Goal: Task Accomplishment & Management: Manage account settings

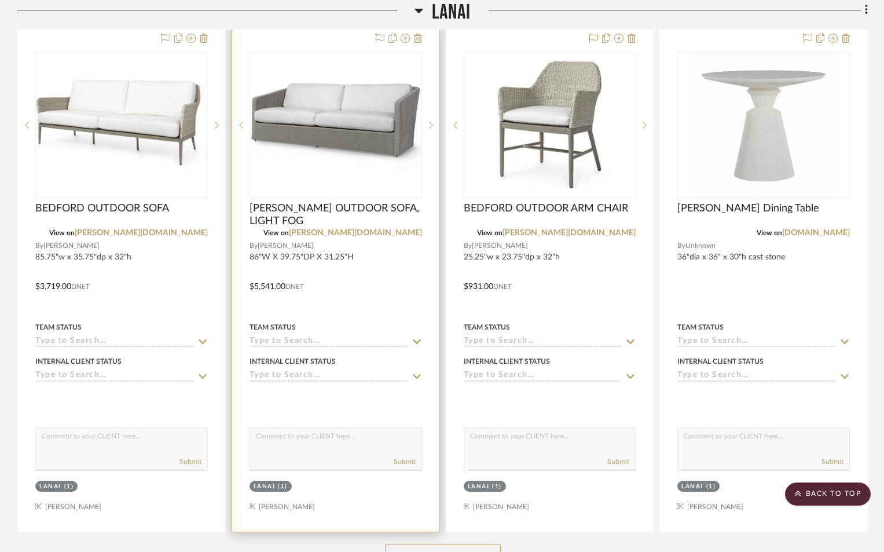
scroll to position [2316, 0]
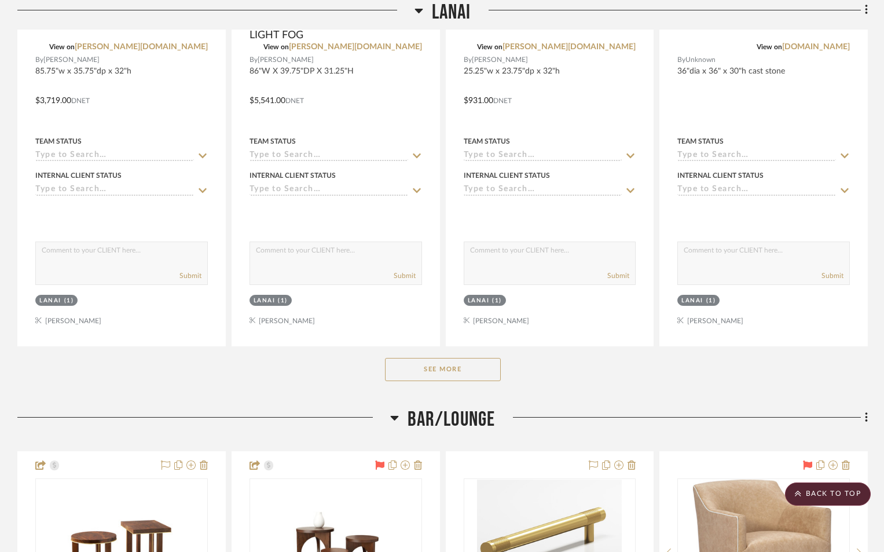
click at [411, 370] on button "See More" at bounding box center [443, 369] width 116 height 23
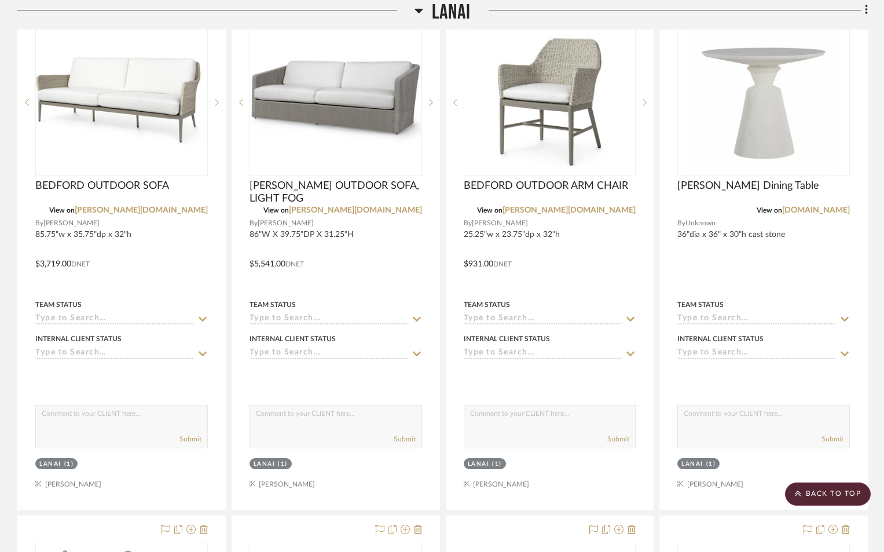
scroll to position [2085, 0]
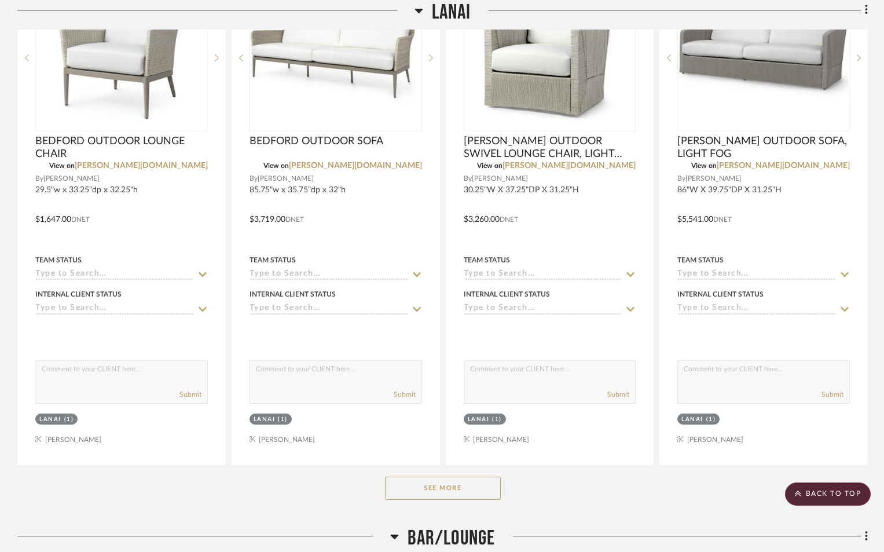
scroll to position [2259, 0]
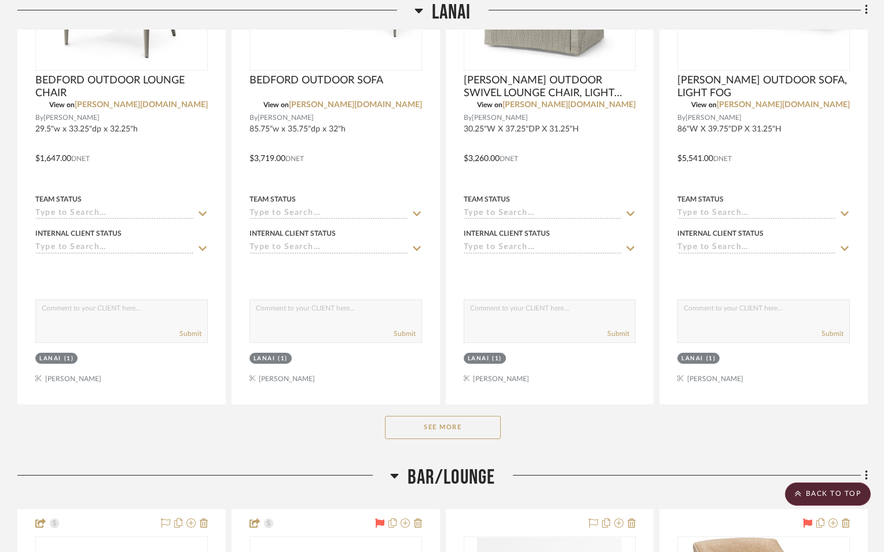
click at [474, 435] on button "See More" at bounding box center [443, 427] width 116 height 23
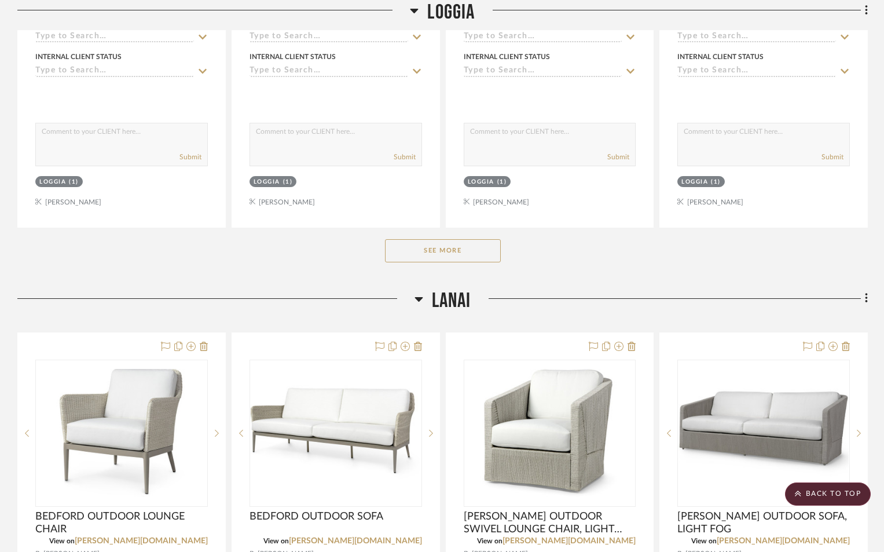
scroll to position [1969, 0]
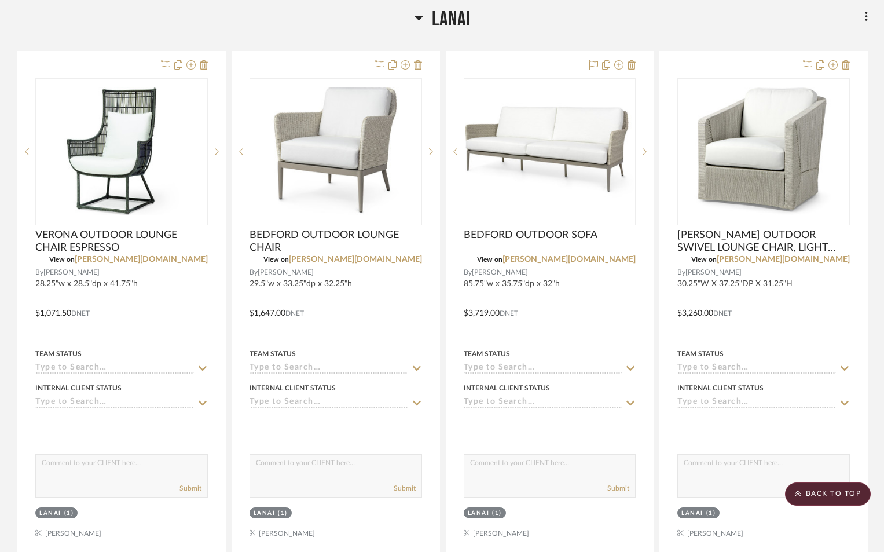
scroll to position [2201, 0]
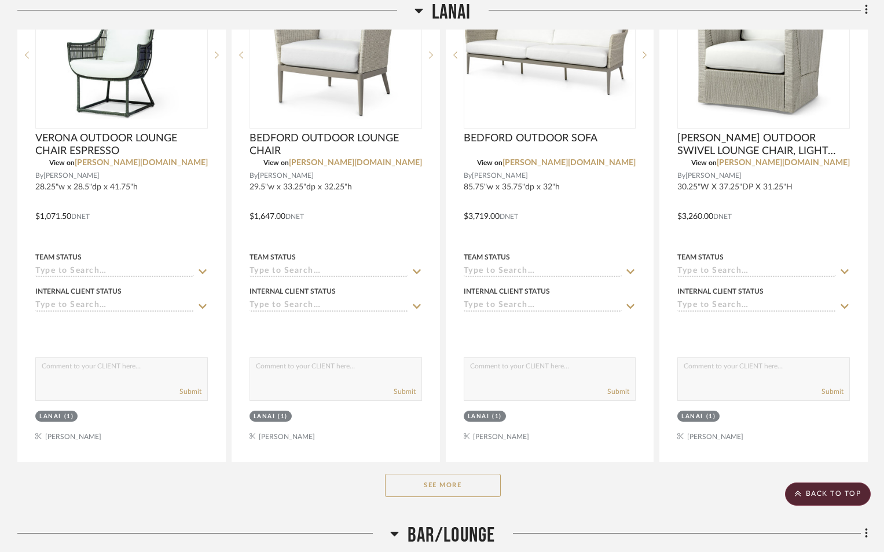
click at [423, 481] on button "See More" at bounding box center [443, 485] width 116 height 23
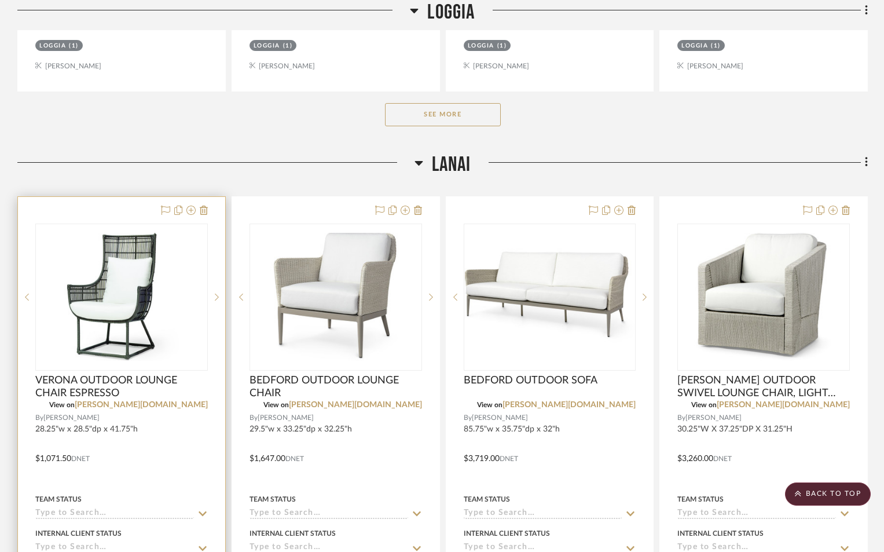
scroll to position [1969, 0]
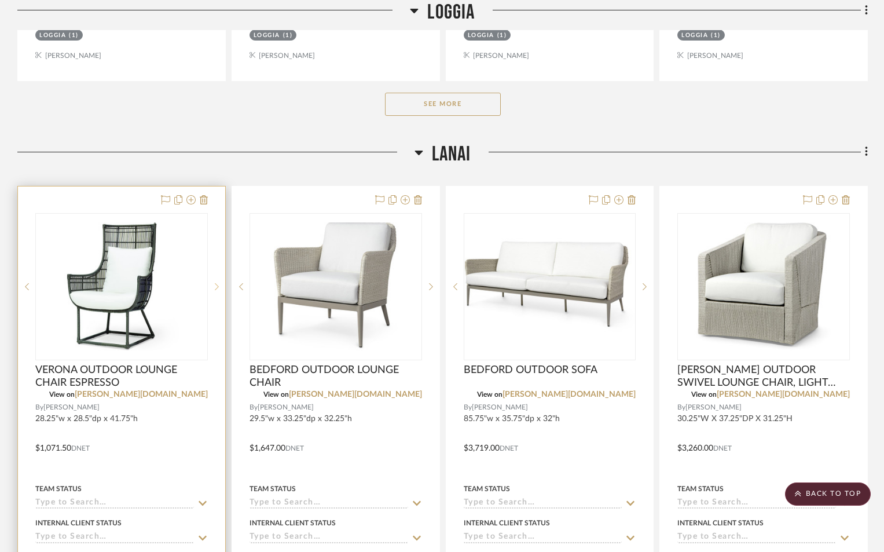
click at [218, 283] on icon at bounding box center [217, 287] width 4 height 8
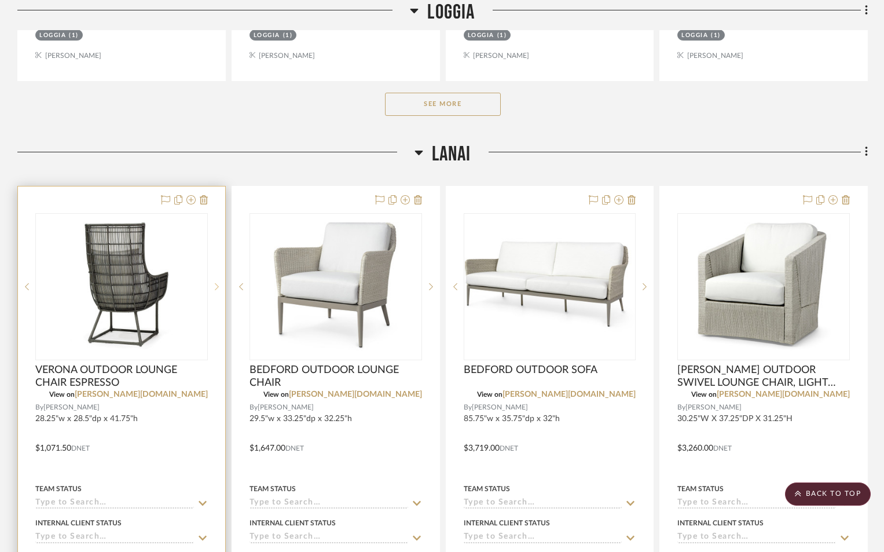
click at [218, 283] on icon at bounding box center [217, 287] width 4 height 8
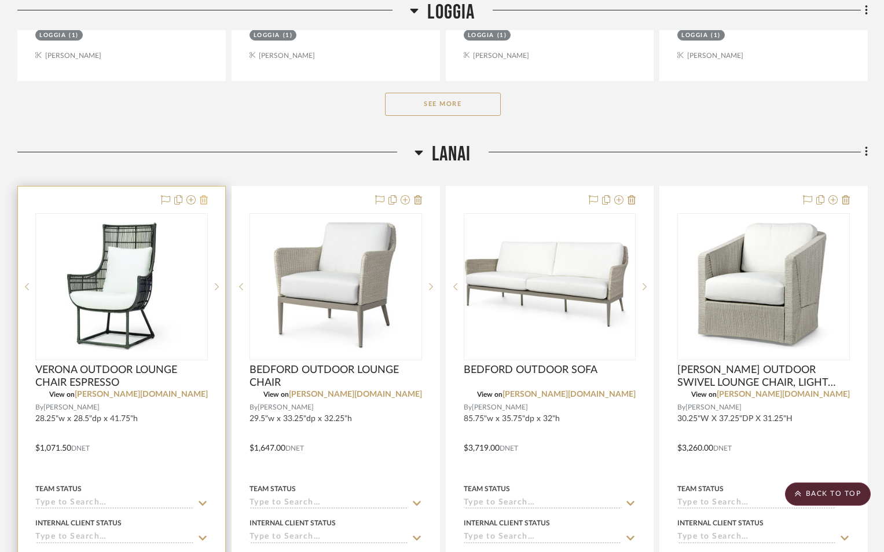
click at [202, 205] on button at bounding box center [204, 200] width 8 height 14
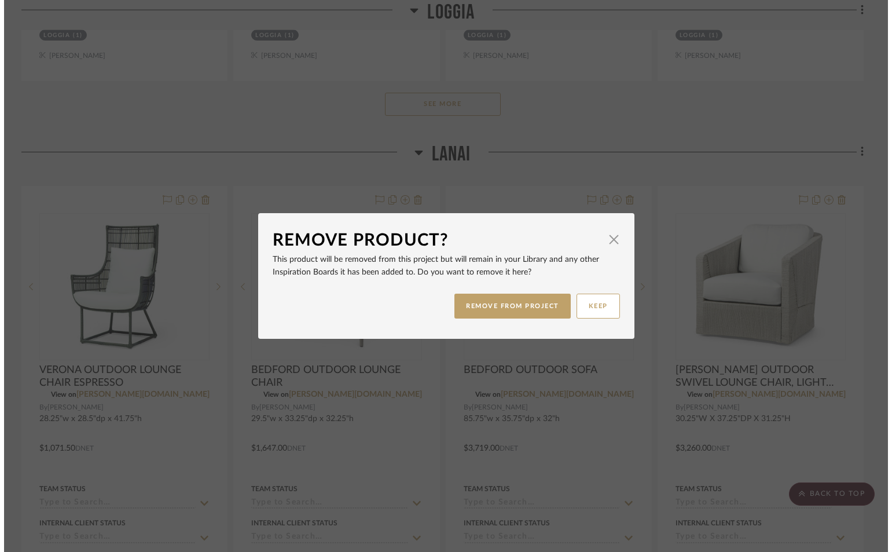
scroll to position [0, 0]
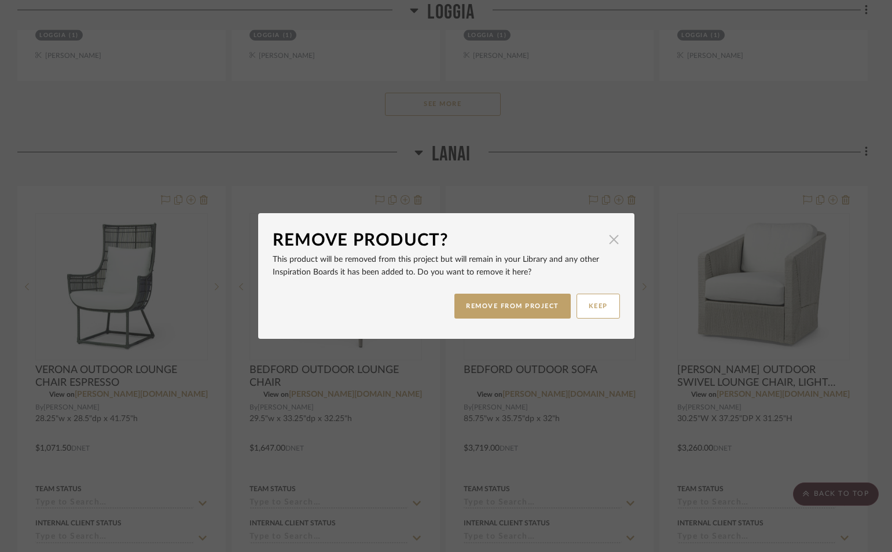
click at [608, 240] on span "button" at bounding box center [614, 239] width 23 height 23
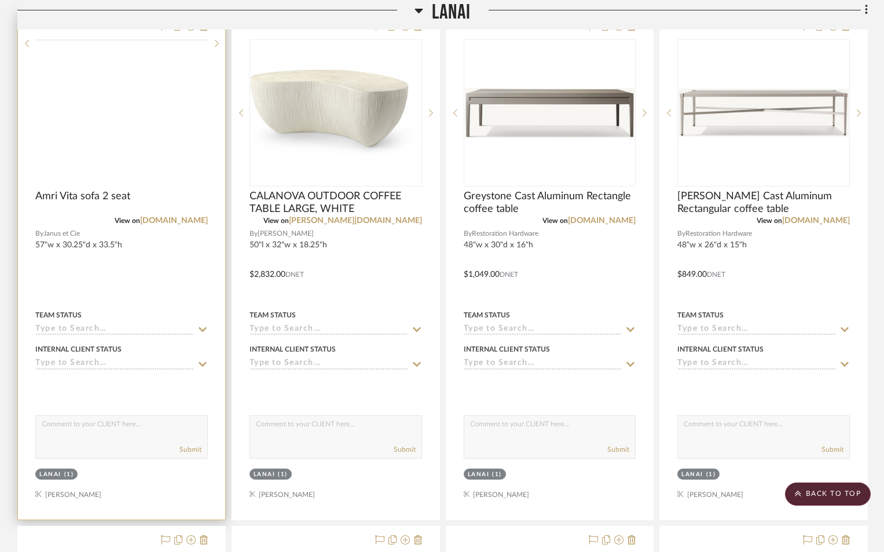
scroll to position [3069, 0]
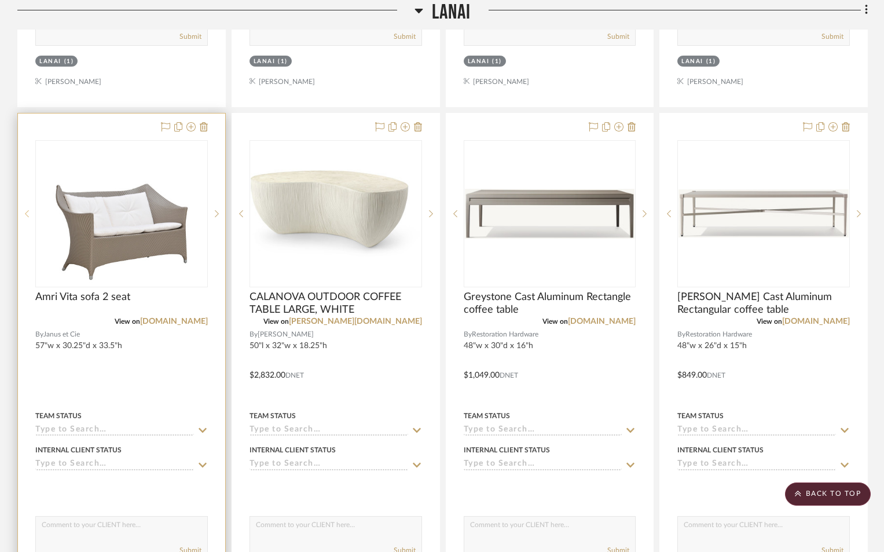
click at [26, 213] on icon at bounding box center [27, 213] width 4 height 7
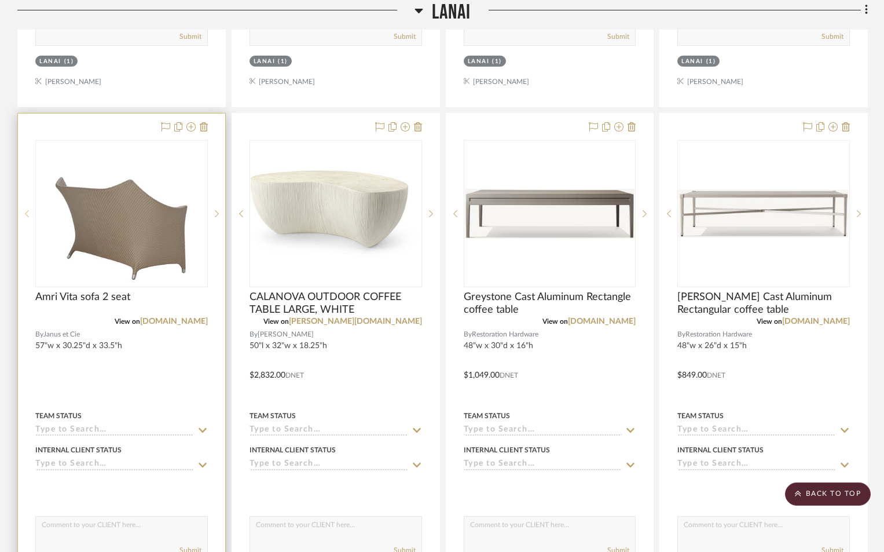
click at [26, 213] on icon at bounding box center [27, 213] width 4 height 7
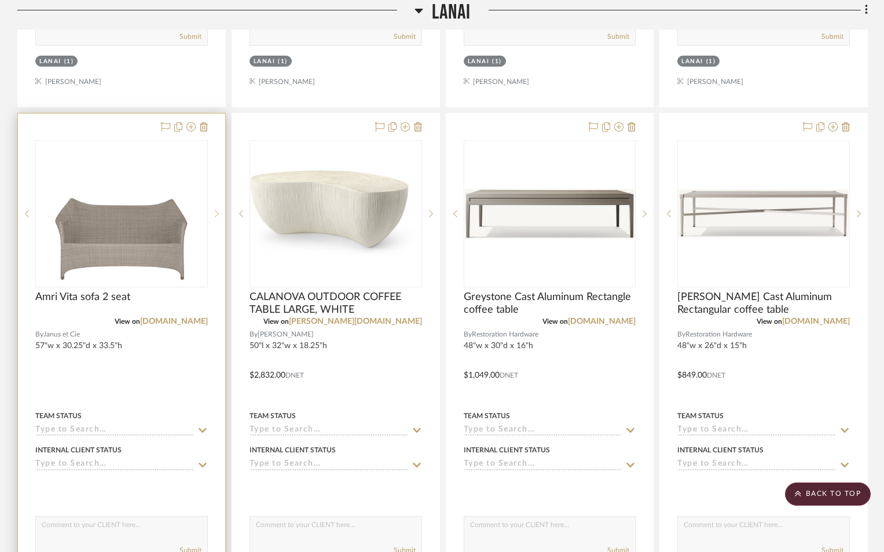
click at [221, 211] on sr-next-btn at bounding box center [216, 214] width 17 height 8
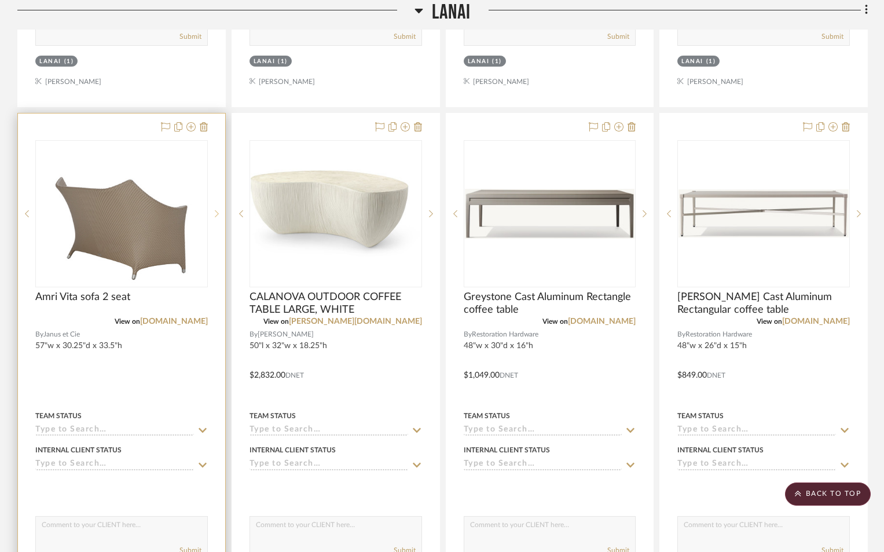
click at [221, 211] on sr-next-btn at bounding box center [216, 214] width 17 height 8
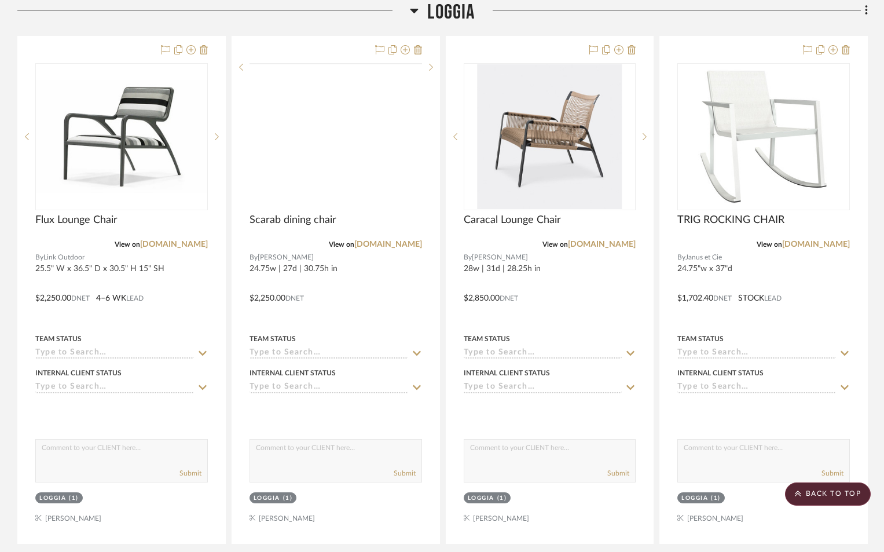
scroll to position [1390, 0]
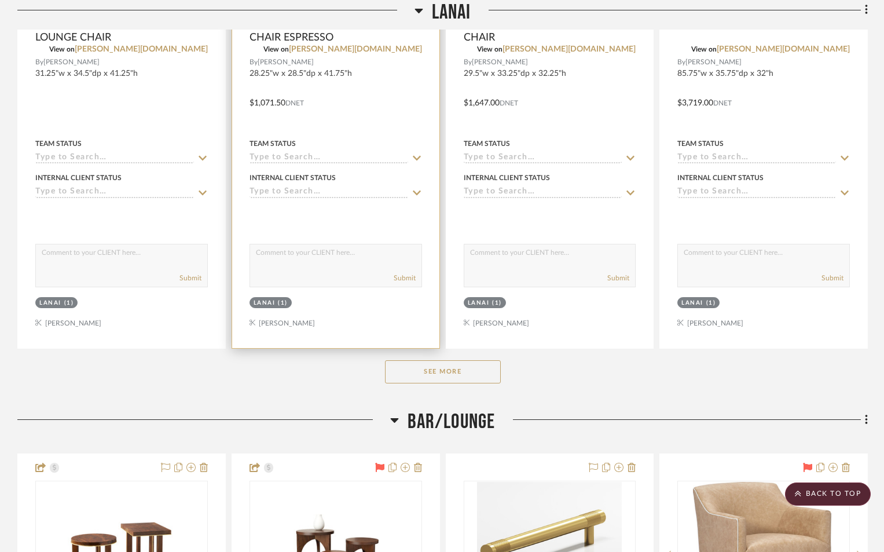
scroll to position [2316, 0]
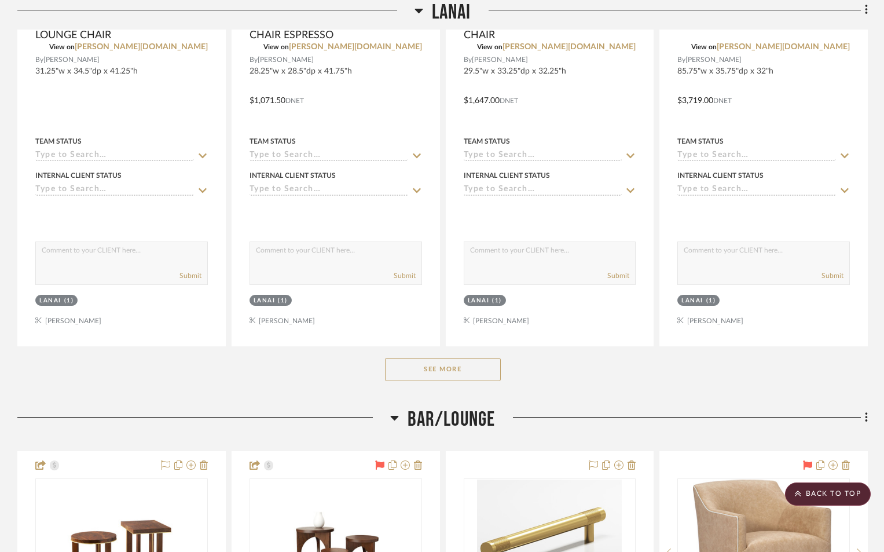
click at [426, 374] on button "See More" at bounding box center [443, 369] width 116 height 23
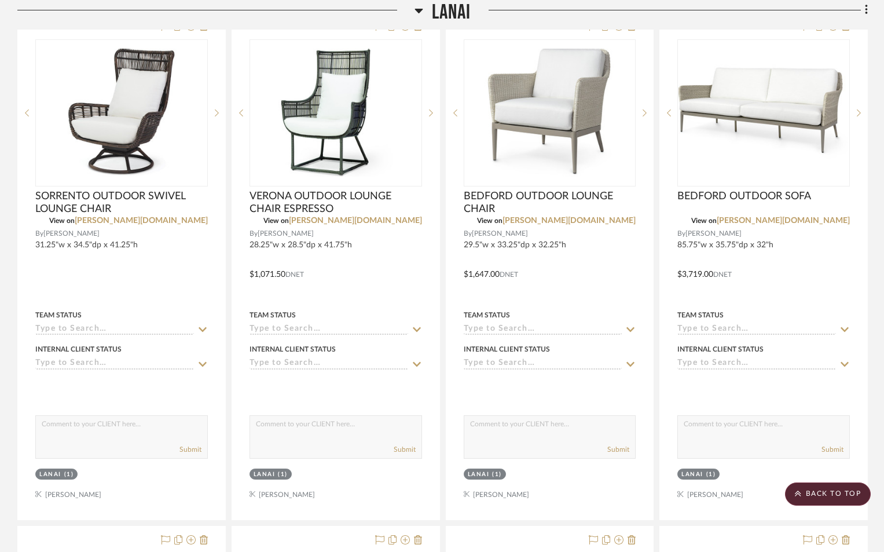
scroll to position [2085, 0]
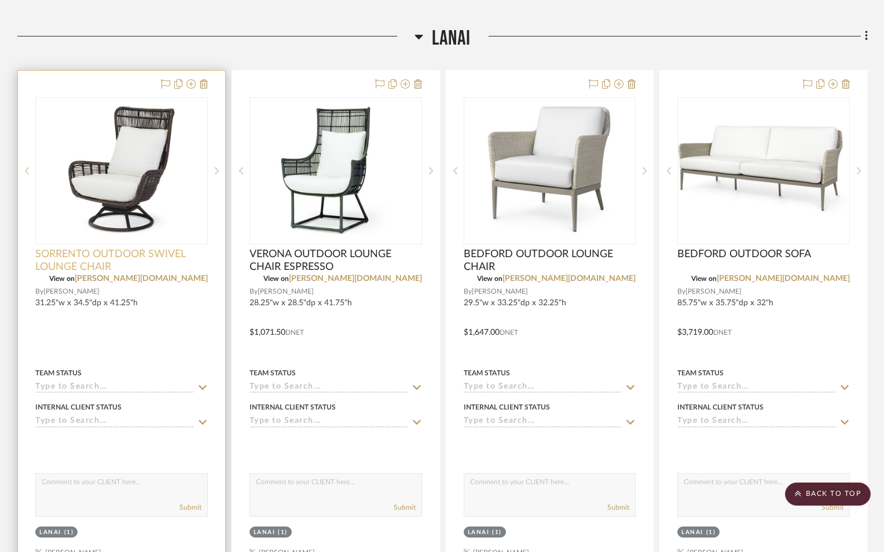
click at [119, 254] on span "SORRENTO OUTDOOR SWIVEL LOUNGE CHAIR" at bounding box center [121, 260] width 173 height 25
click at [149, 217] on img "0" at bounding box center [121, 171] width 170 height 128
click at [147, 233] on img "0" at bounding box center [121, 171] width 170 height 128
click at [120, 237] on div "0" at bounding box center [121, 171] width 171 height 146
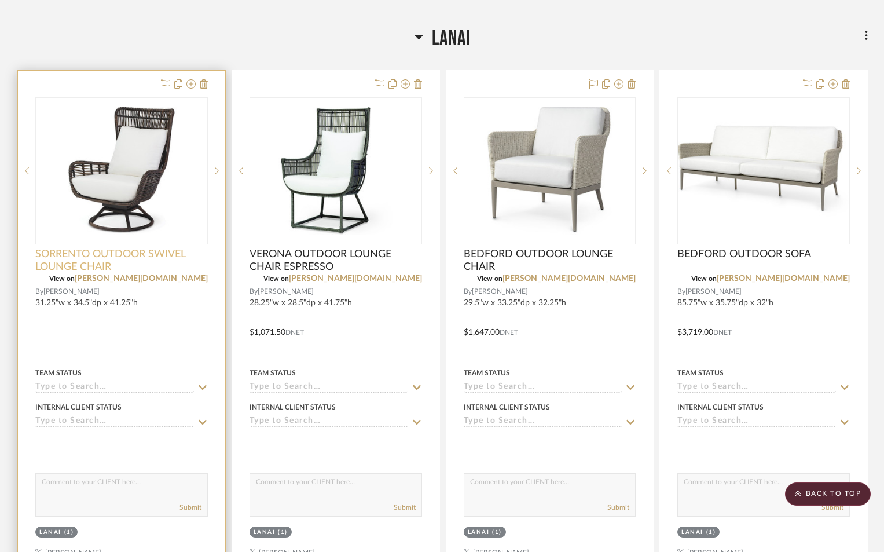
click at [131, 254] on span "SORRENTO OUTDOOR SWIVEL LOUNGE CHAIR" at bounding box center [121, 260] width 173 height 25
click at [128, 226] on img "0" at bounding box center [121, 171] width 170 height 128
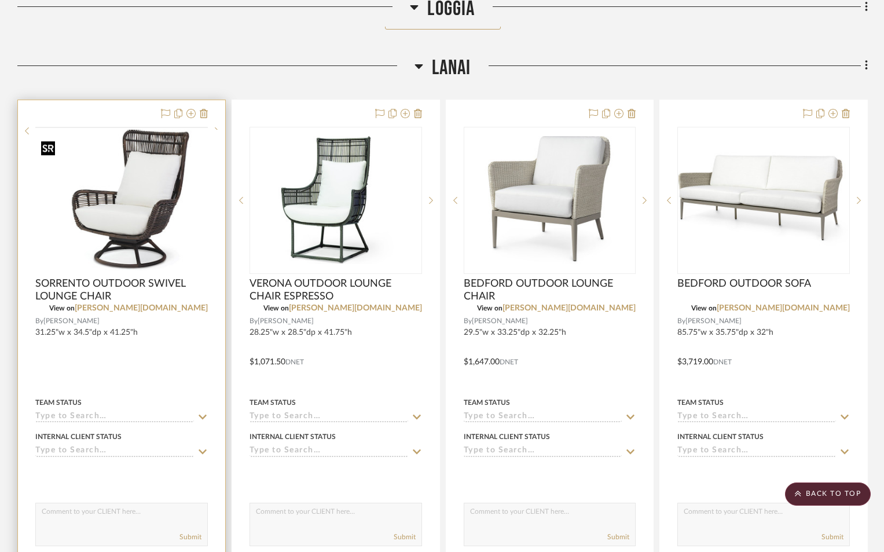
scroll to position [2027, 0]
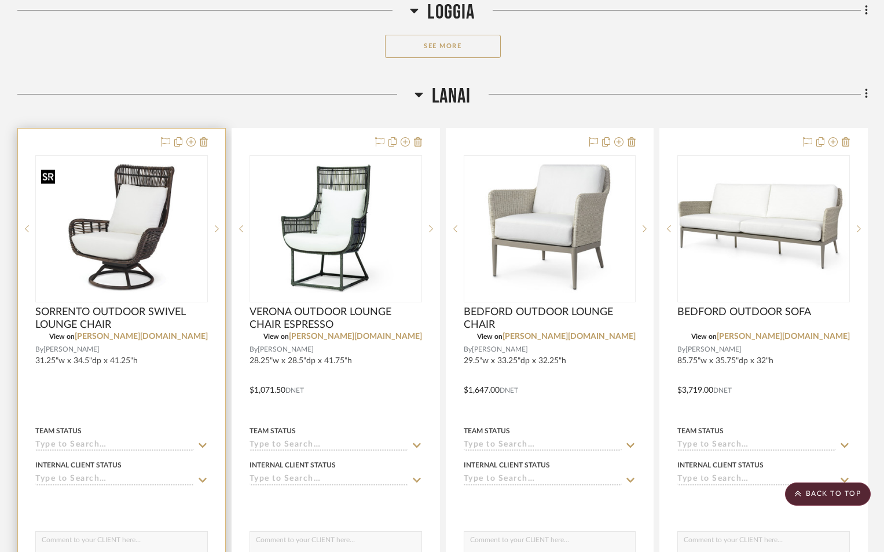
click at [170, 261] on img "0" at bounding box center [121, 228] width 170 height 128
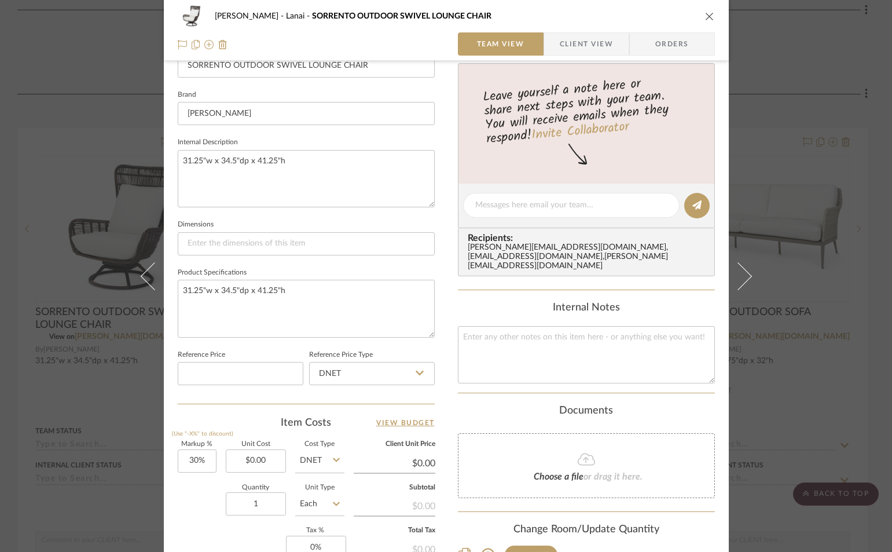
scroll to position [347, 0]
click at [270, 462] on input "0.00" at bounding box center [256, 459] width 60 height 23
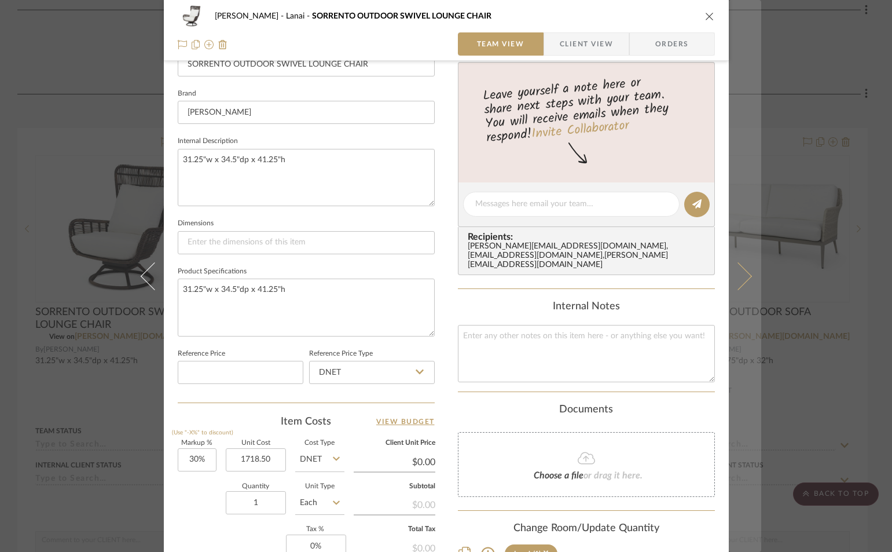
type input "$1,718.50"
click at [741, 529] on button at bounding box center [745, 276] width 32 height 552
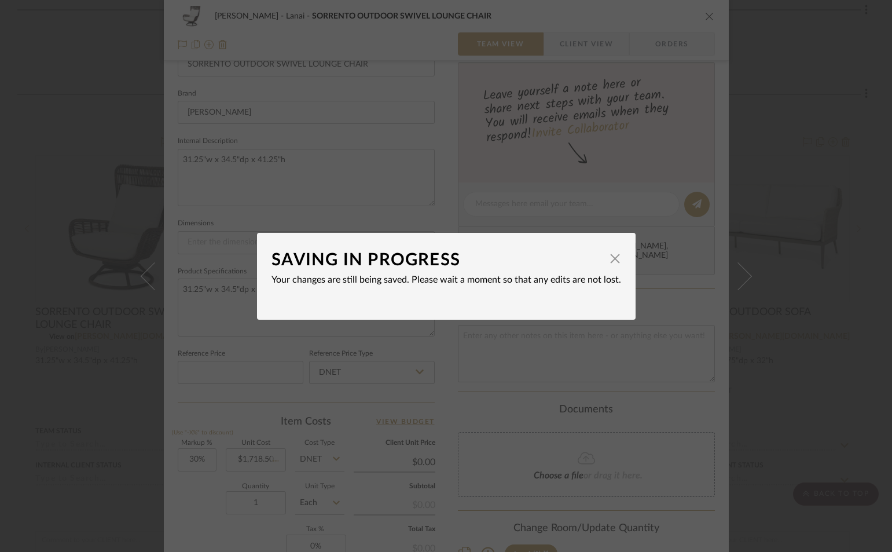
type input "$2,234.05"
click at [703, 19] on div "SAVING IN PROGRESS × Your changes are still being saved. Please wait a moment s…" at bounding box center [446, 276] width 892 height 552
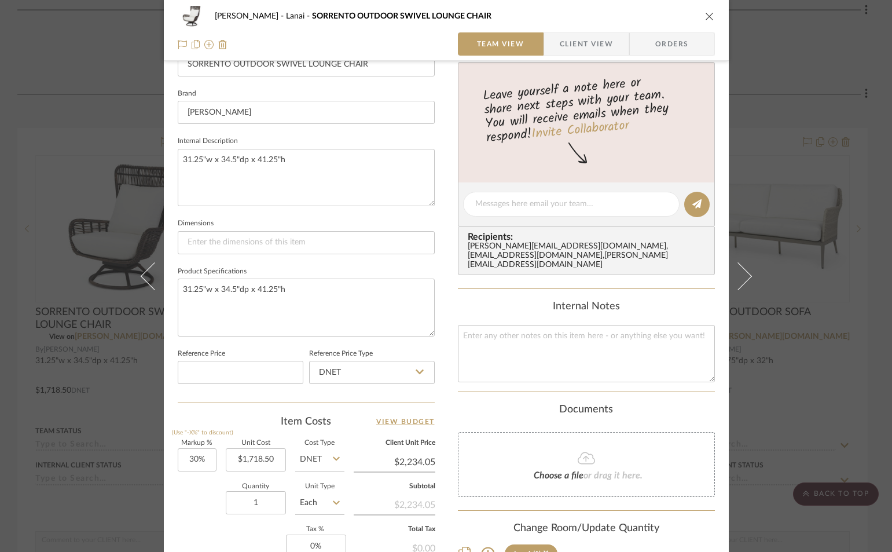
click at [705, 17] on button "close" at bounding box center [710, 16] width 10 height 10
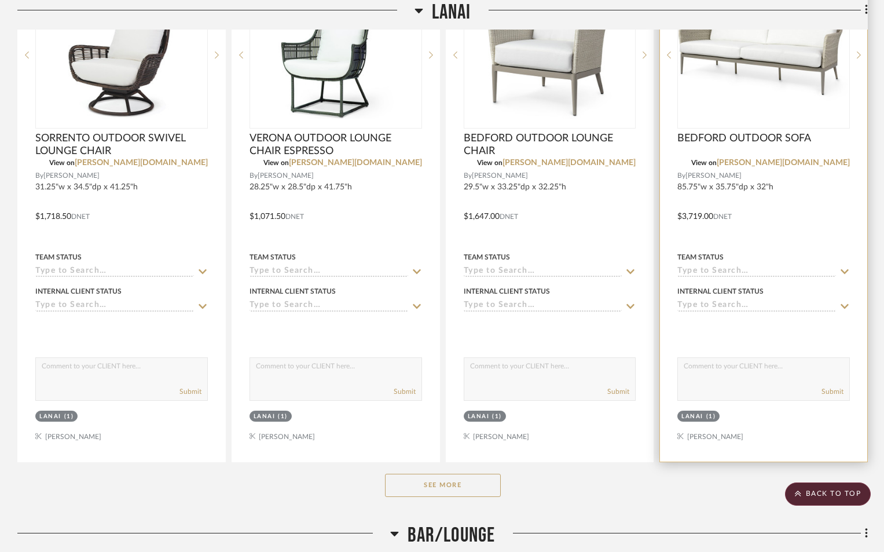
scroll to position [2432, 0]
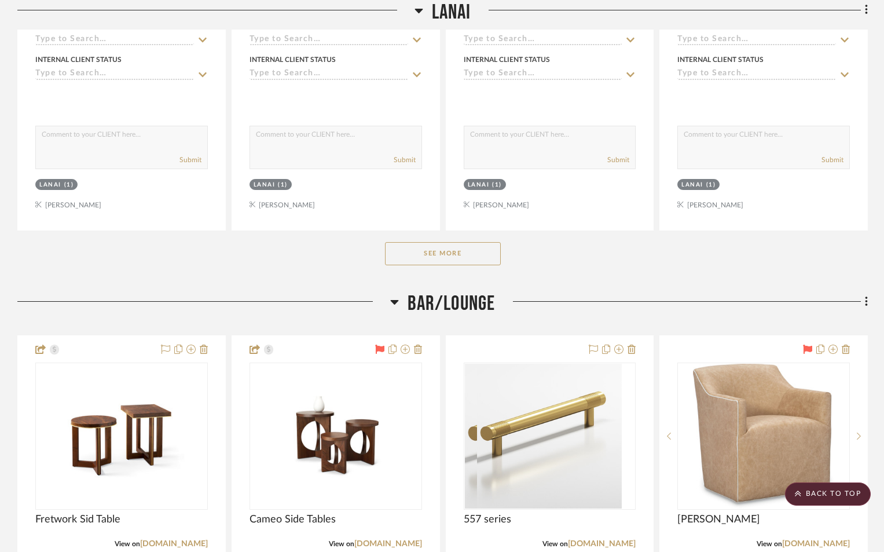
click at [429, 257] on button "See More" at bounding box center [443, 253] width 116 height 23
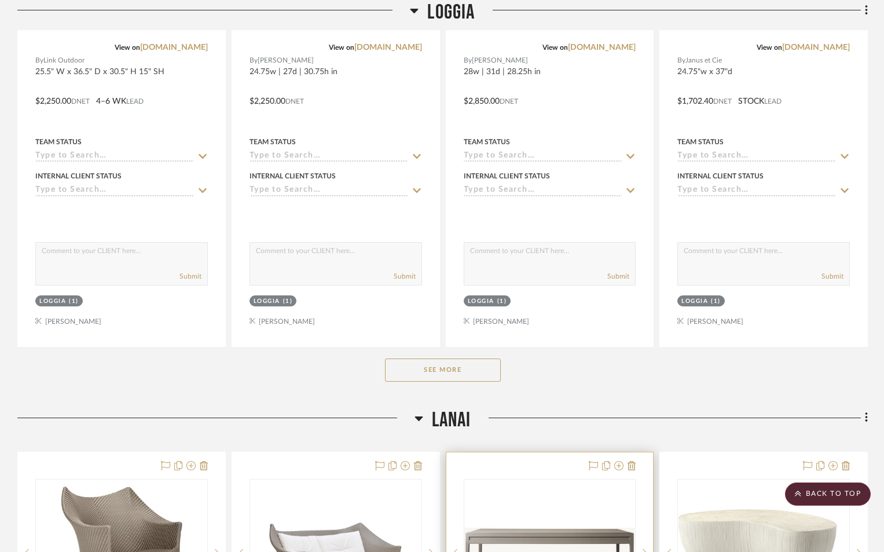
scroll to position [1582, 0]
